Goal: Find specific page/section: Find specific page/section

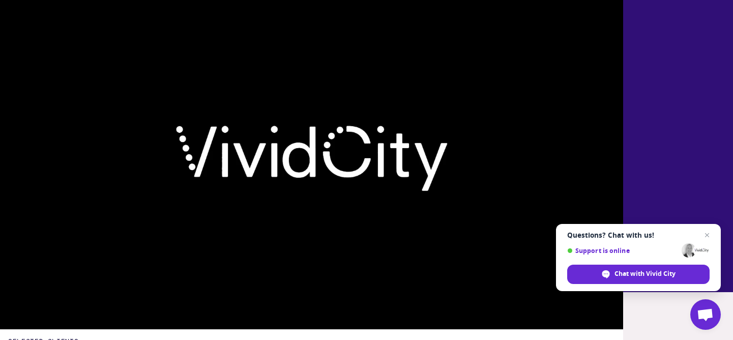
scroll to position [272, 0]
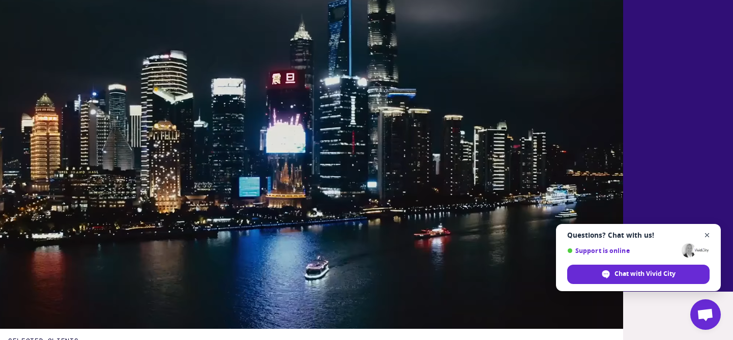
click at [705, 233] on span "Open chat" at bounding box center [707, 235] width 13 height 13
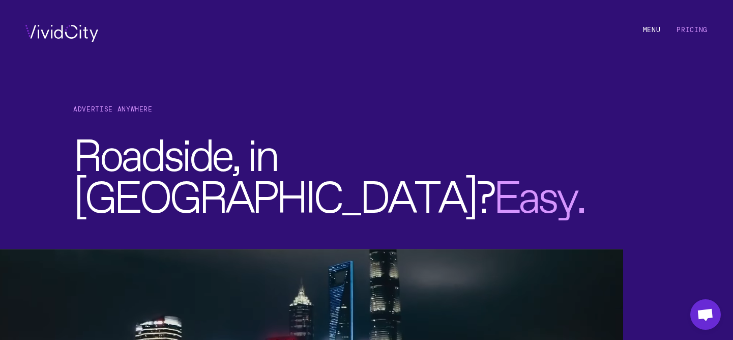
scroll to position [0, 0]
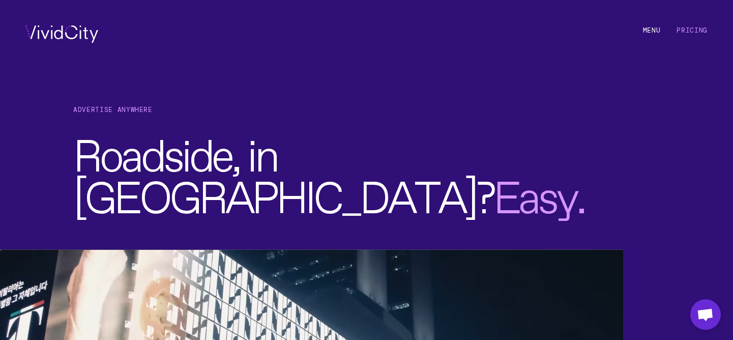
click at [654, 27] on li "M e n u" at bounding box center [652, 33] width 18 height 17
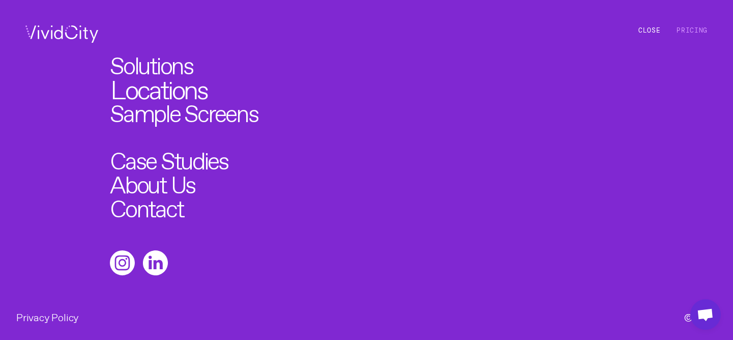
click at [163, 89] on link "Locations" at bounding box center [159, 87] width 98 height 26
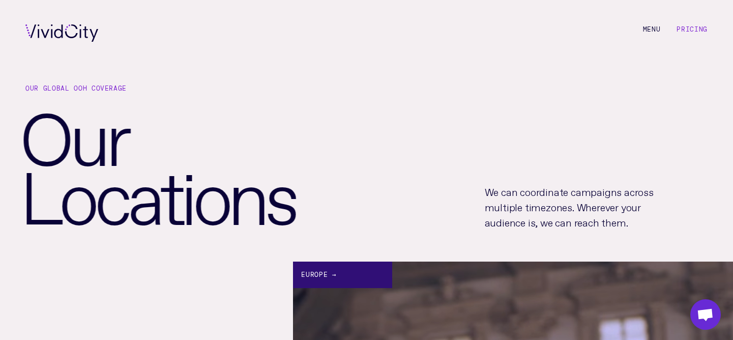
click at [329, 274] on div "Europe →" at bounding box center [342, 274] width 99 height 27
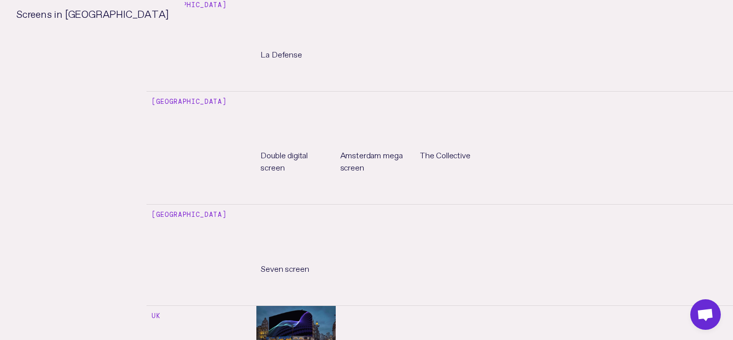
scroll to position [1487, 0]
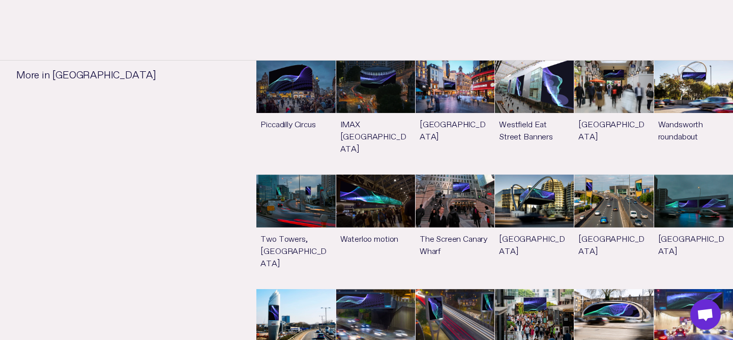
scroll to position [896, 0]
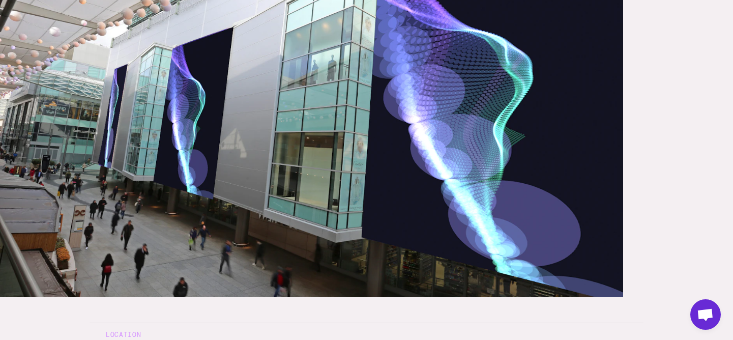
scroll to position [302, 0]
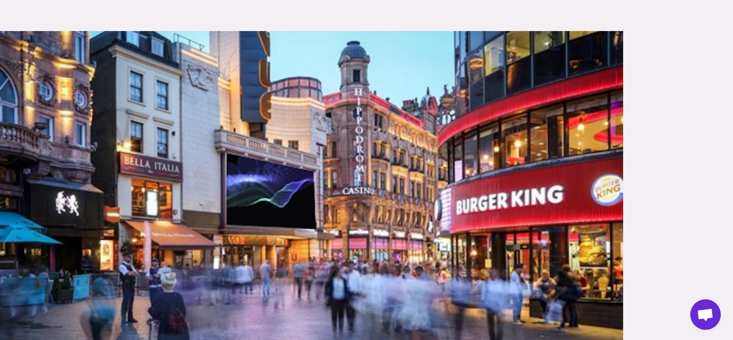
scroll to position [177, 0]
